Goal: Information Seeking & Learning: Learn about a topic

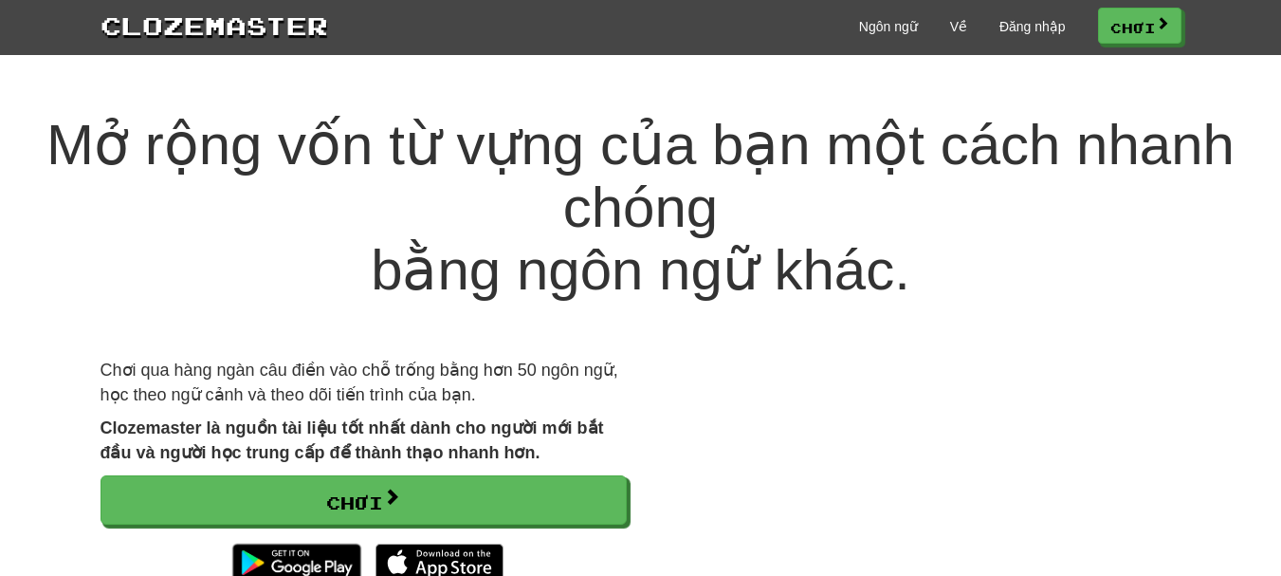
click at [377, 439] on p "Clozemaster là nguồn tài liệu tốt nhất dành cho người mới bắt đầu và người học …" at bounding box center [364, 440] width 526 height 48
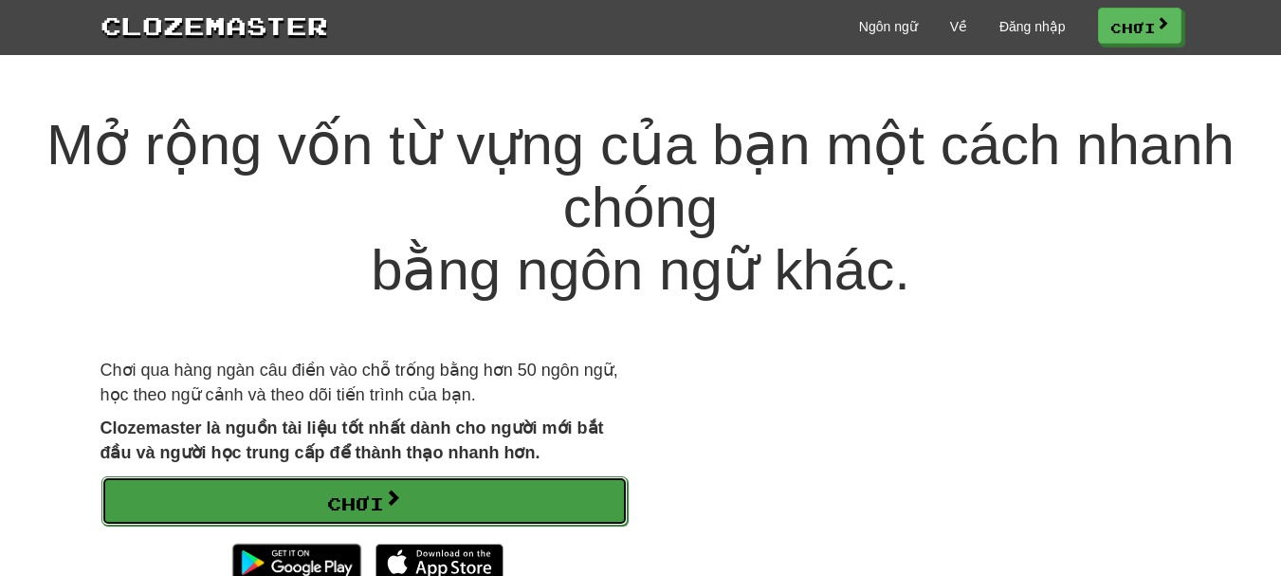
click at [372, 489] on font "Chơi" at bounding box center [355, 499] width 57 height 21
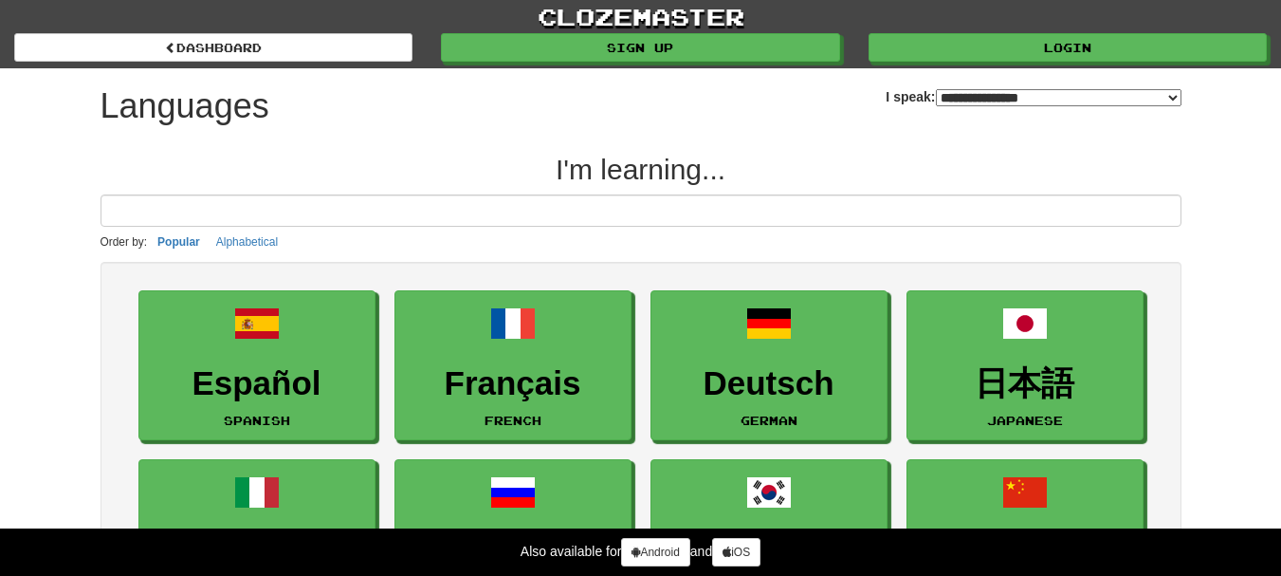
select select "*******"
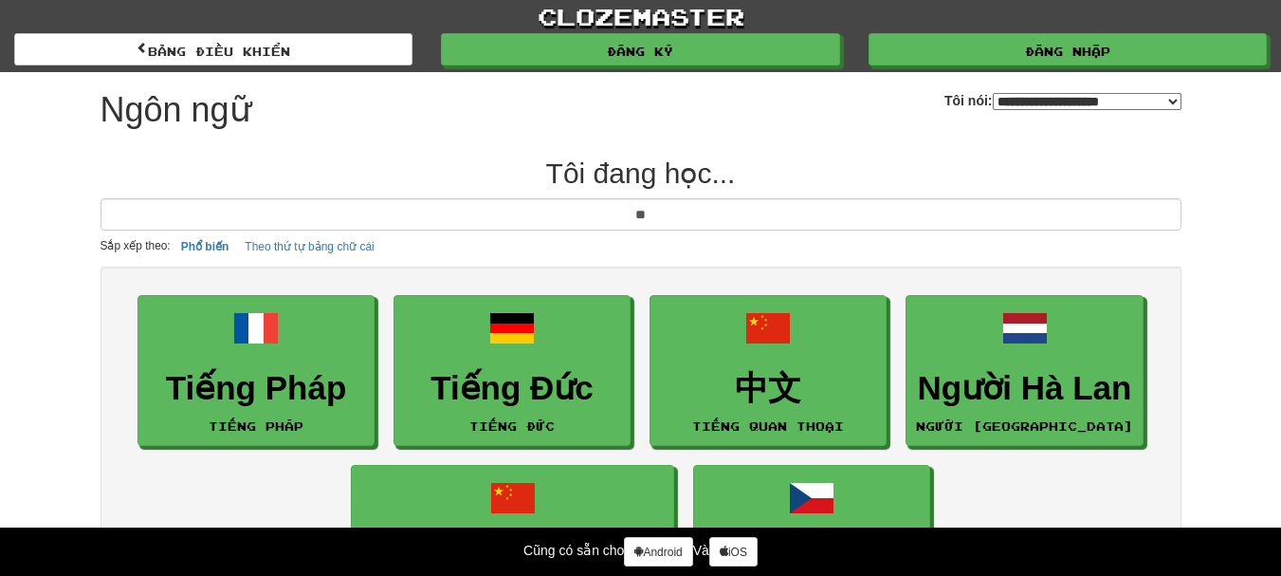
type input "***"
